Goal: Task Accomplishment & Management: Manage account settings

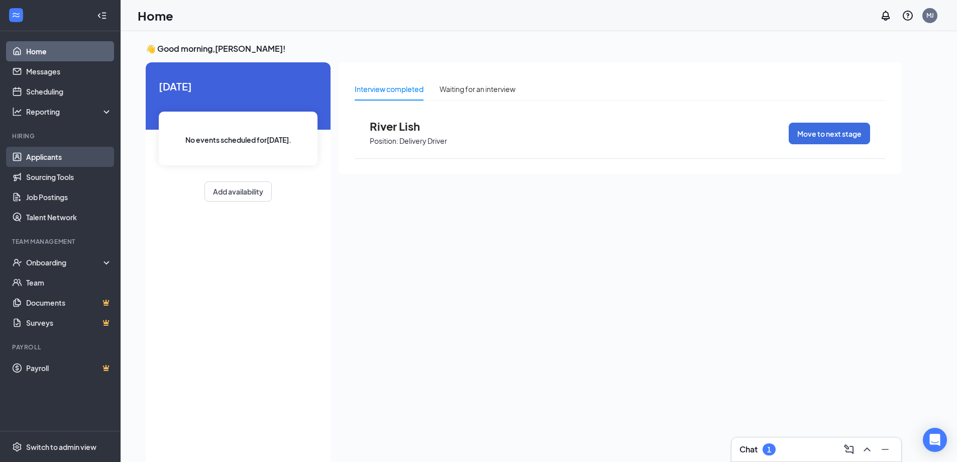
click at [56, 163] on link "Applicants" at bounding box center [69, 157] width 86 height 20
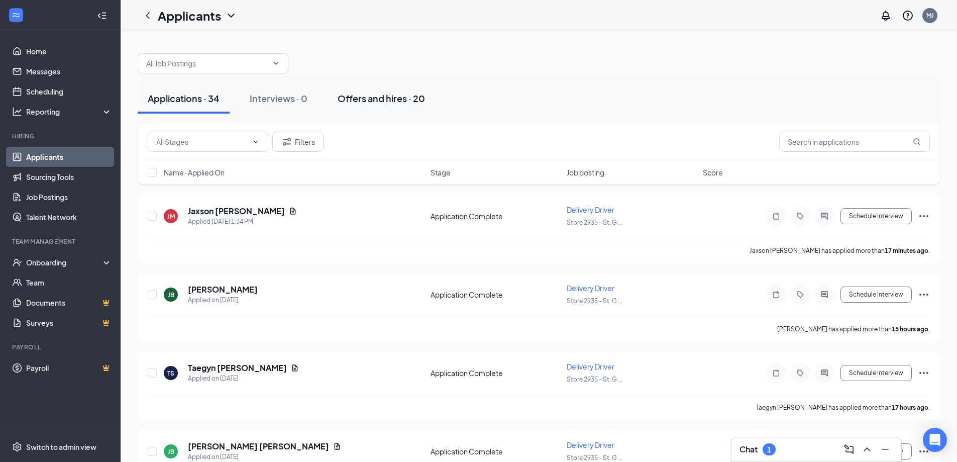
click at [372, 101] on div "Offers and hires · 20" at bounding box center [381, 98] width 87 height 13
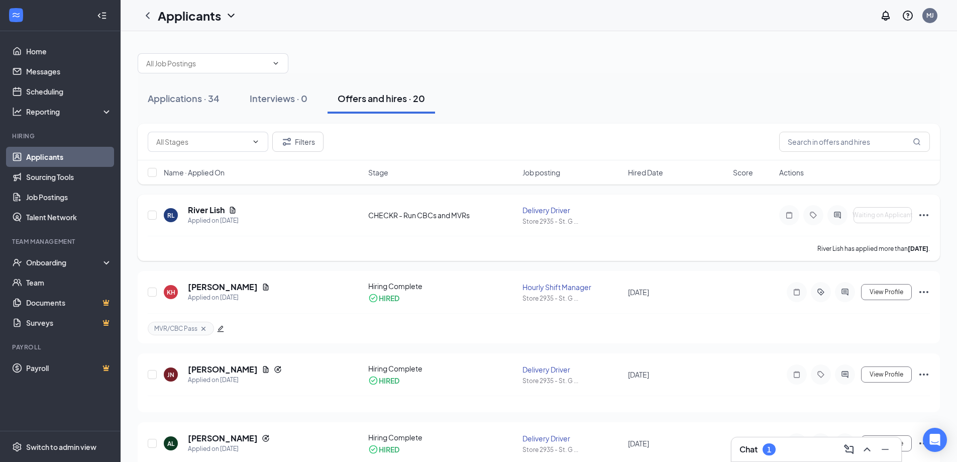
click at [923, 214] on icon "Ellipses" at bounding box center [924, 215] width 12 height 12
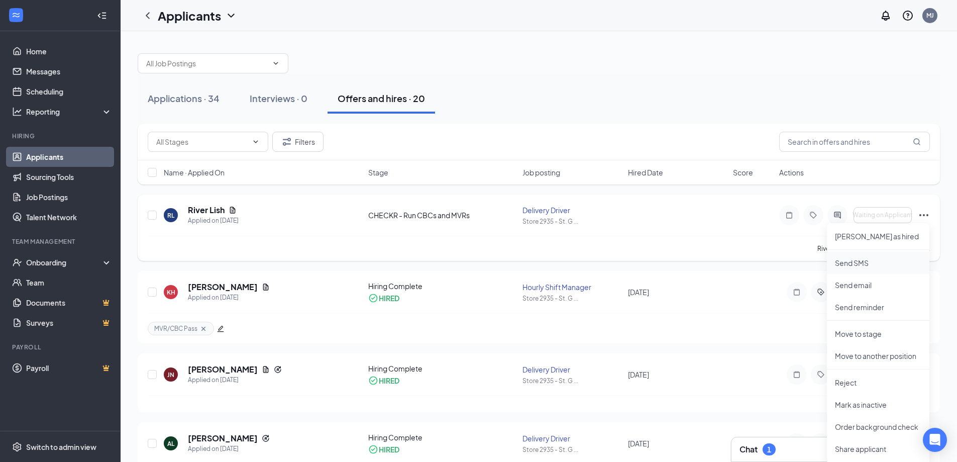
click at [856, 265] on p "Send SMS" at bounding box center [878, 263] width 86 height 10
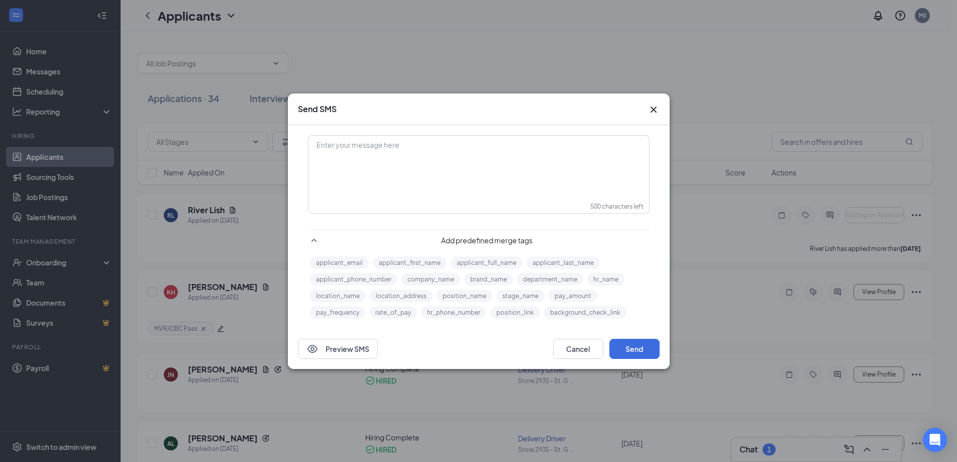
drag, startPoint x: 655, startPoint y: 109, endPoint x: 740, endPoint y: 99, distance: 85.9
click at [655, 107] on icon "Cross" at bounding box center [653, 109] width 6 height 6
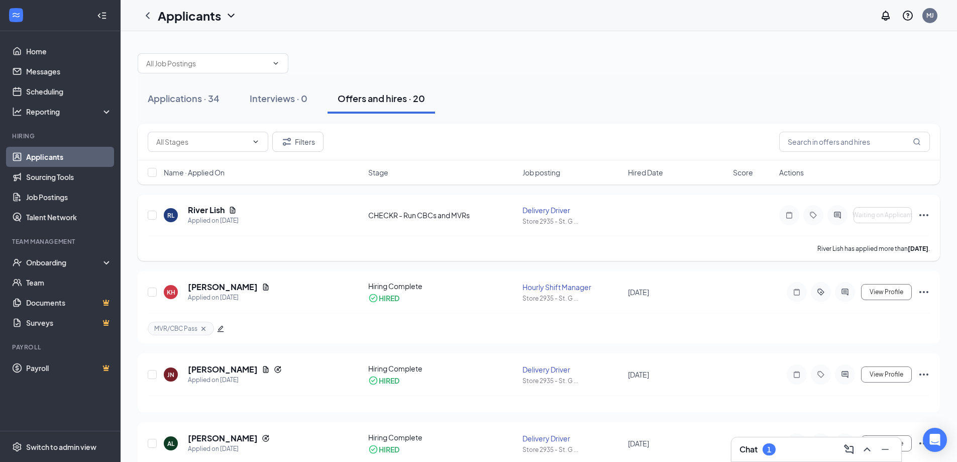
click at [923, 215] on icon "Ellipses" at bounding box center [923, 215] width 9 height 2
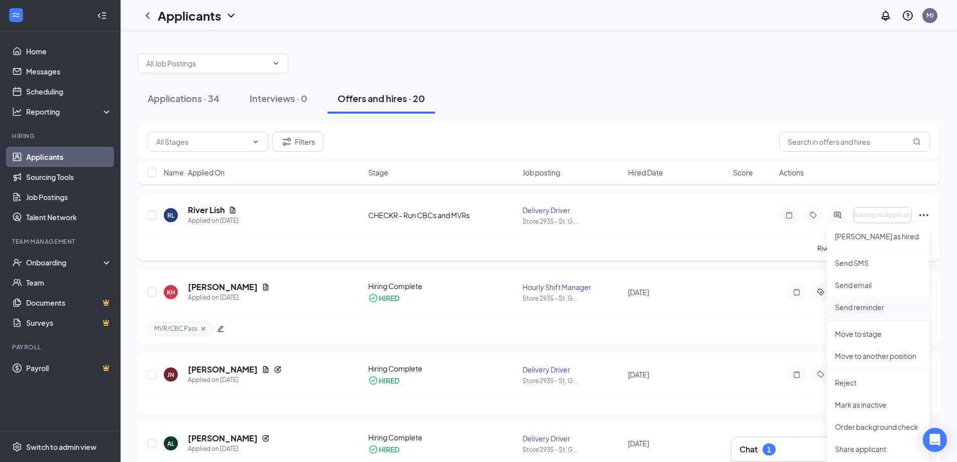
click at [854, 308] on p "Send reminder" at bounding box center [878, 307] width 86 height 10
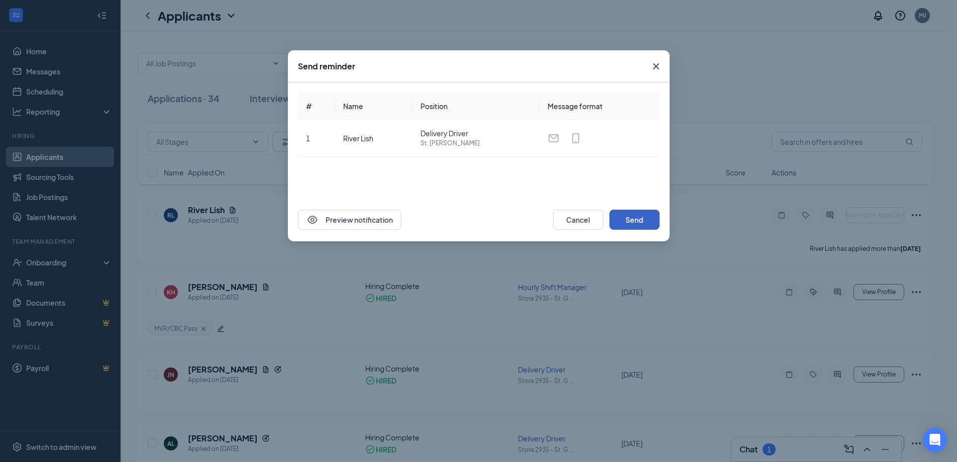
click at [633, 219] on button "Send" at bounding box center [634, 219] width 50 height 20
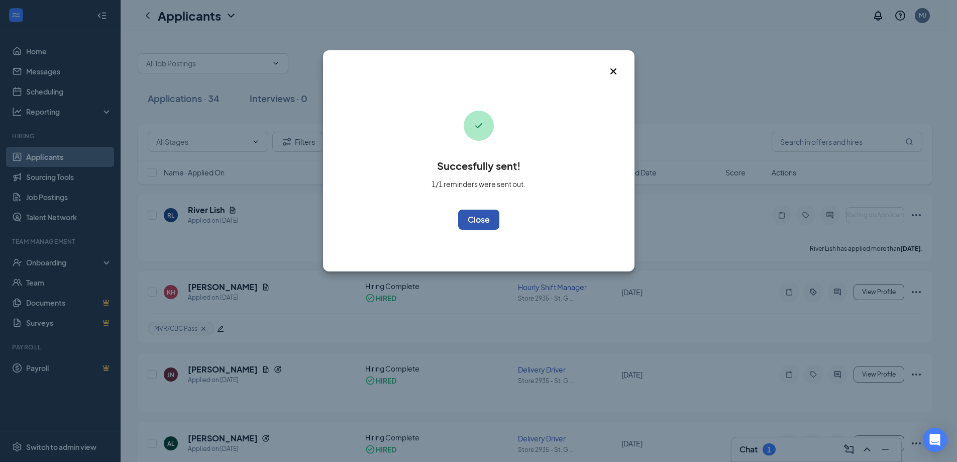
click at [458, 218] on button "OK" at bounding box center [478, 219] width 41 height 20
